Goal: Task Accomplishment & Management: Use online tool/utility

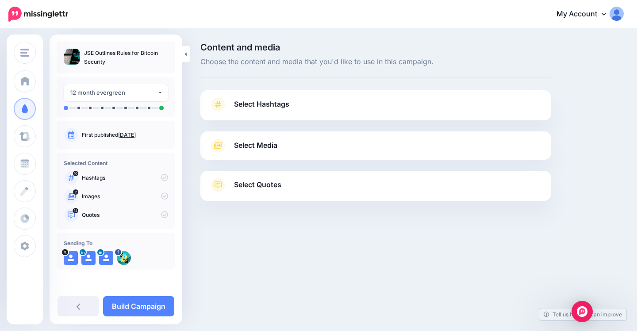
click at [253, 105] on span "Select Hashtags" at bounding box center [261, 104] width 55 height 12
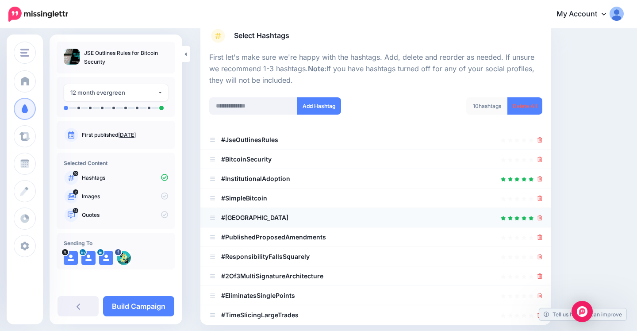
scroll to position [91, 0]
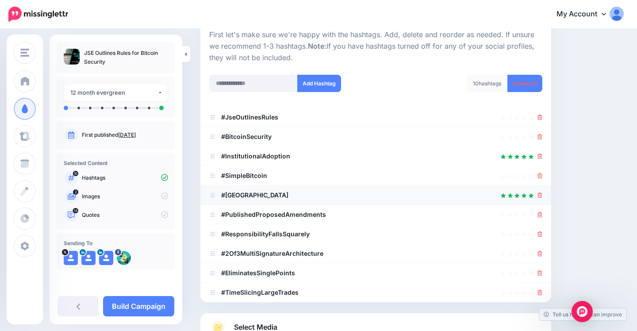
click at [251, 193] on b "#[GEOGRAPHIC_DATA]" at bounding box center [254, 195] width 67 height 8
click at [517, 196] on icon at bounding box center [517, 195] width 5 height 5
click at [215, 155] on icon at bounding box center [212, 156] width 7 height 5
click at [541, 120] on icon at bounding box center [540, 117] width 5 height 5
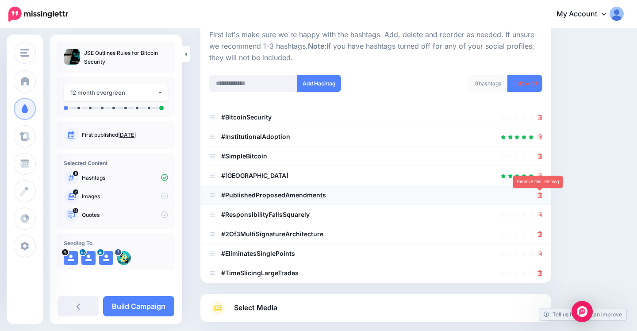
click at [539, 192] on link at bounding box center [540, 195] width 5 height 8
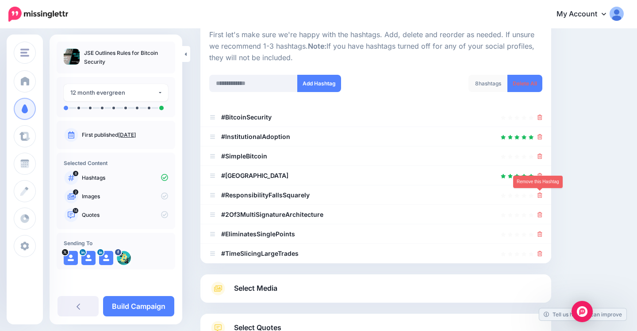
click at [539, 192] on link at bounding box center [540, 195] width 5 height 8
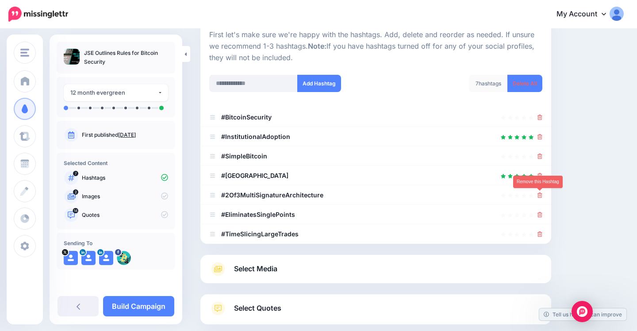
click at [539, 192] on link at bounding box center [540, 195] width 5 height 8
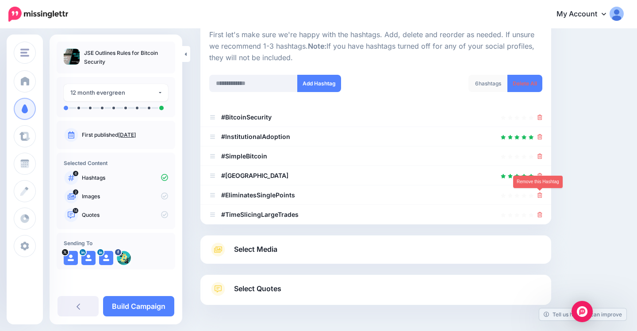
click at [539, 192] on link at bounding box center [540, 195] width 5 height 8
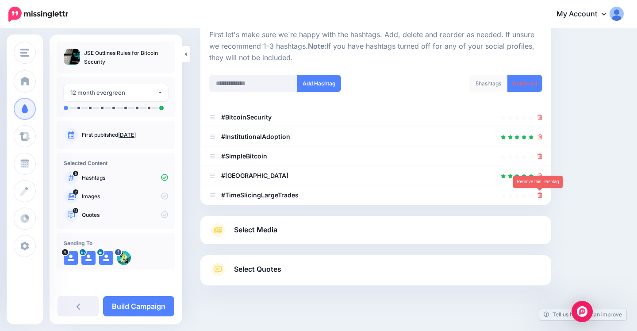
click at [539, 192] on link at bounding box center [540, 195] width 5 height 8
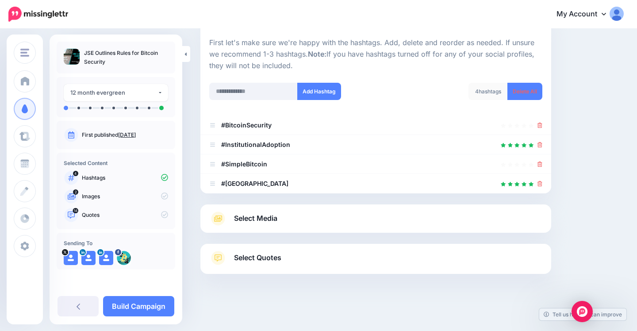
click at [365, 220] on link "Select Media" at bounding box center [375, 219] width 333 height 14
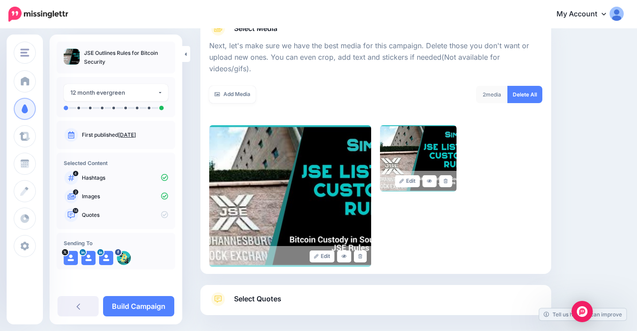
scroll to position [147, 0]
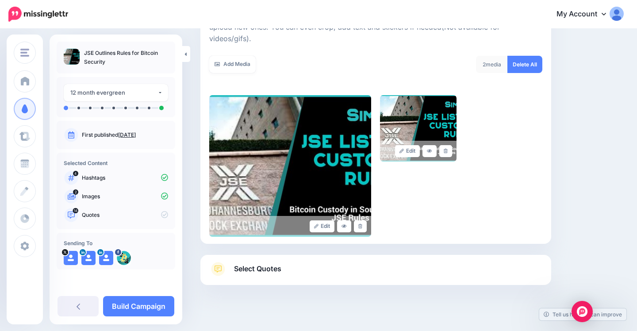
click at [429, 262] on link "Select Quotes" at bounding box center [375, 273] width 333 height 23
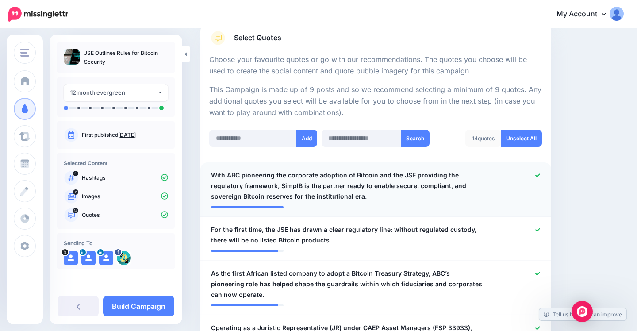
click at [539, 175] on icon at bounding box center [538, 176] width 5 height 4
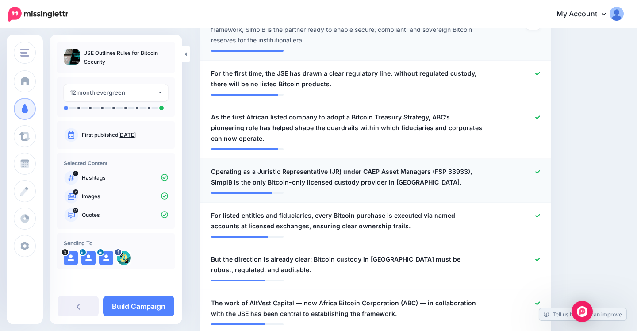
scroll to position [307, 0]
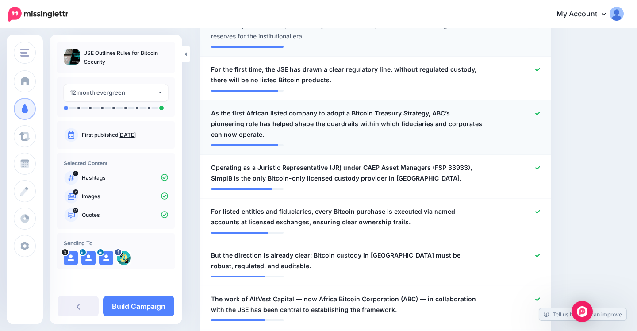
click at [540, 112] on icon at bounding box center [538, 114] width 5 height 4
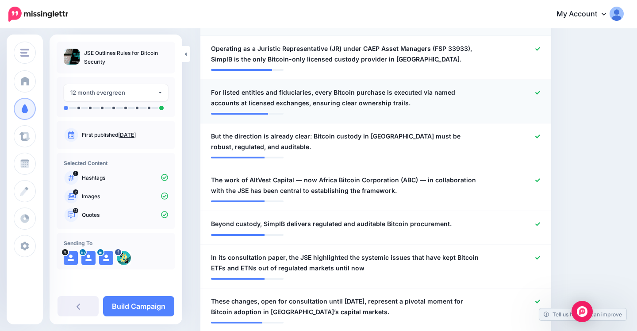
scroll to position [419, 0]
